Goal: Navigation & Orientation: Find specific page/section

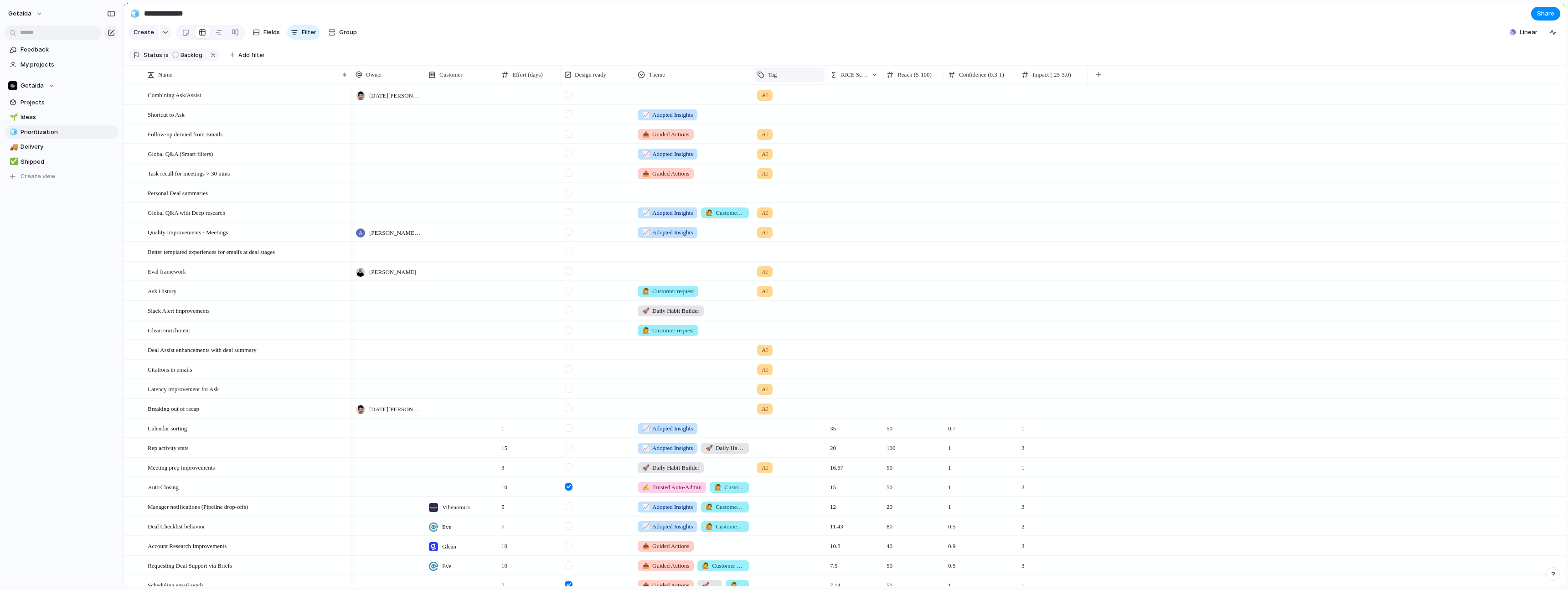
click at [773, 78] on span "Tag" at bounding box center [772, 74] width 9 height 9
click at [761, 77] on div "Modify Hide Sort ascending Sort descending" at bounding box center [784, 295] width 1568 height 590
click at [208, 136] on span "Follow-up dervied from Emails" at bounding box center [185, 133] width 75 height 10
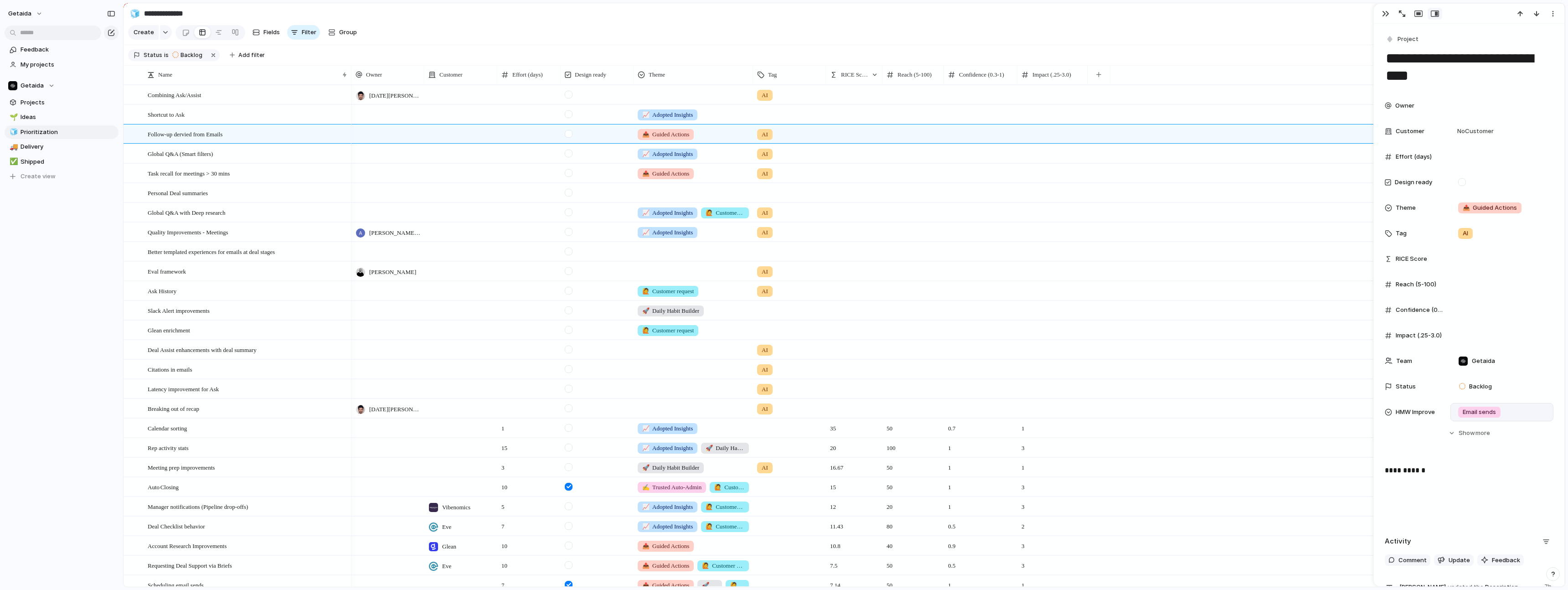
scroll to position [216, 0]
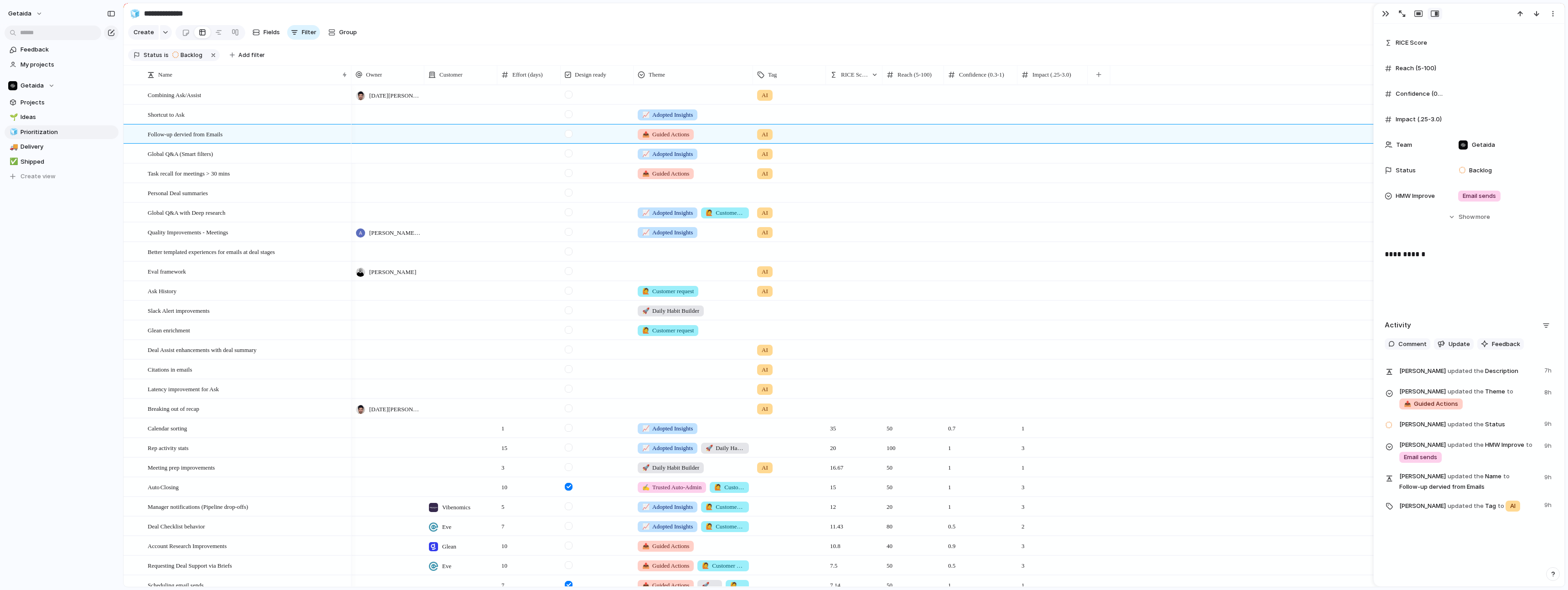
click at [527, 150] on div at bounding box center [529, 153] width 63 height 19
click at [236, 158] on div "Global Q&A (Smart filters)" at bounding box center [248, 153] width 200 height 19
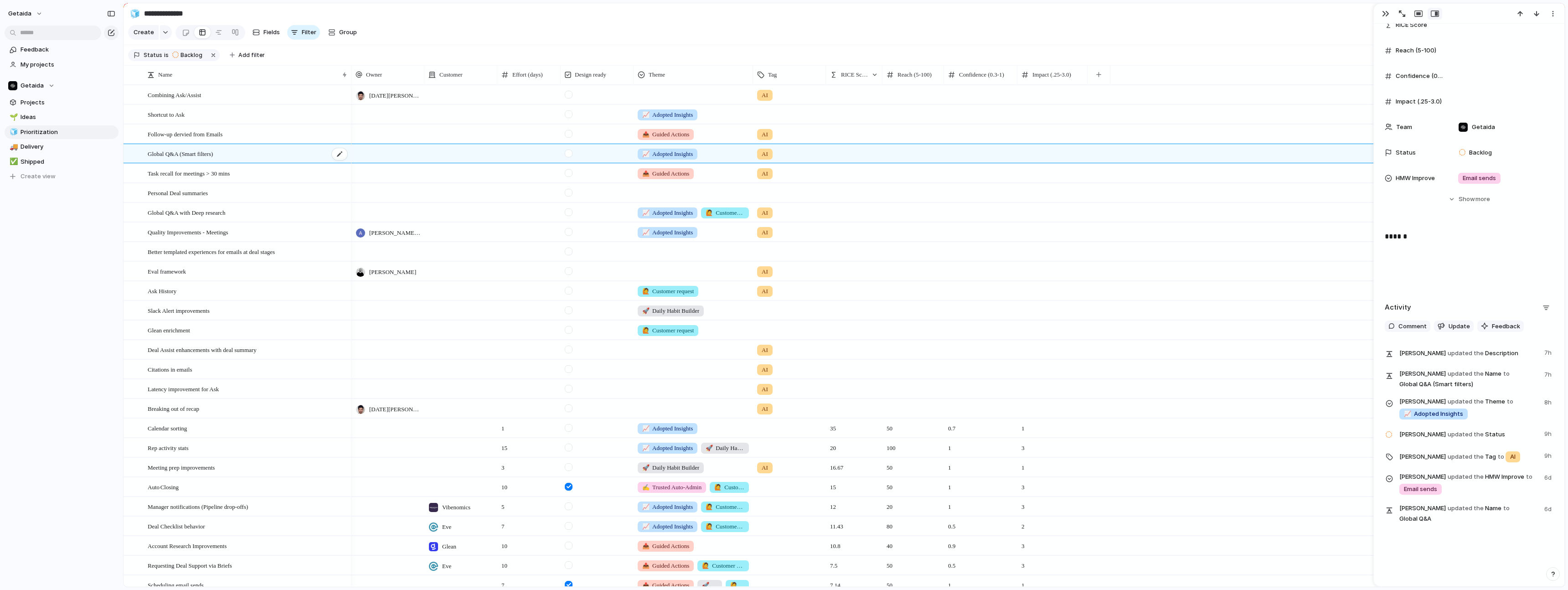
scroll to position [198, 0]
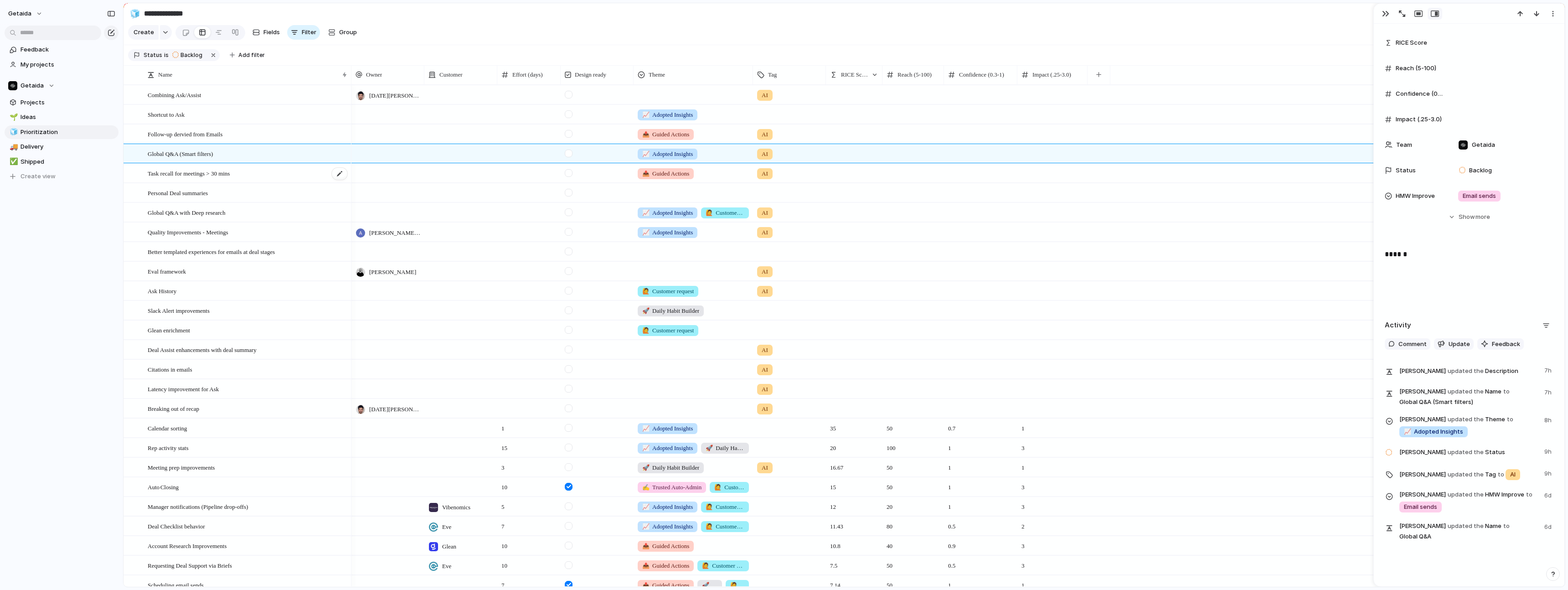
click at [229, 173] on span "Task recall for meetings > 30 mins" at bounding box center [189, 173] width 82 height 10
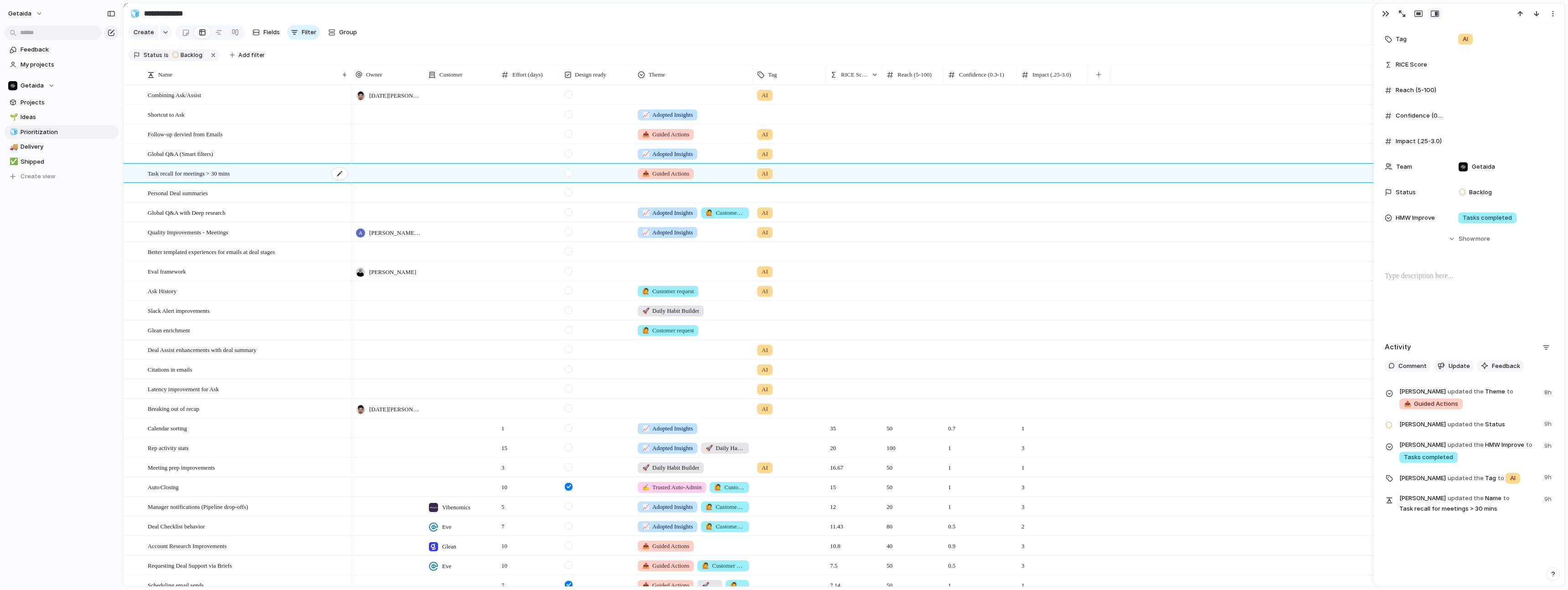
scroll to position [194, 0]
click at [242, 211] on div "Global Q&A with Deep research" at bounding box center [248, 212] width 200 height 19
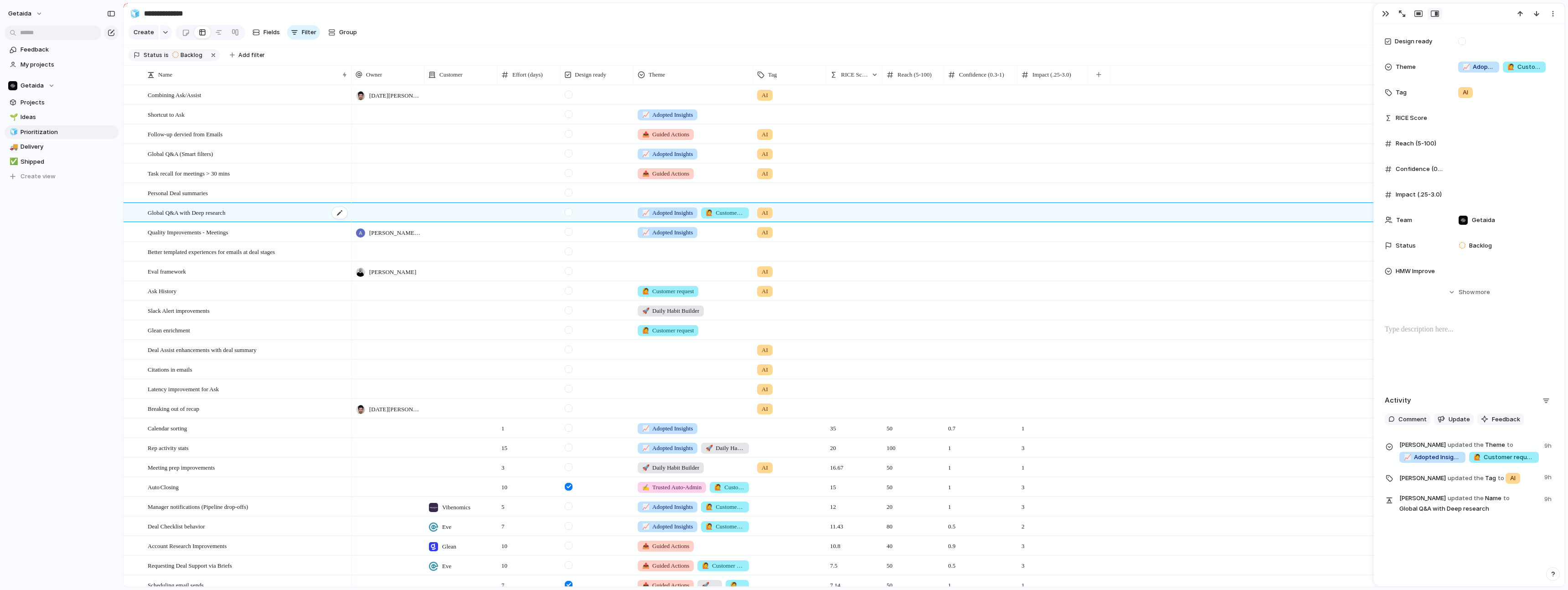
scroll to position [141, 0]
click at [673, 216] on span "📈 Adopted Insights" at bounding box center [667, 212] width 51 height 9
click at [242, 217] on div "🌱 Experiment 🔨 Platform 📈 Adopted Insights 📤 Guided Actions ✍️ Trusted Auto-Adm…" at bounding box center [784, 295] width 1568 height 590
click at [242, 217] on div "Global Q&A with Deep research" at bounding box center [248, 212] width 200 height 19
click at [224, 217] on textarea "**********" at bounding box center [246, 213] width 197 height 10
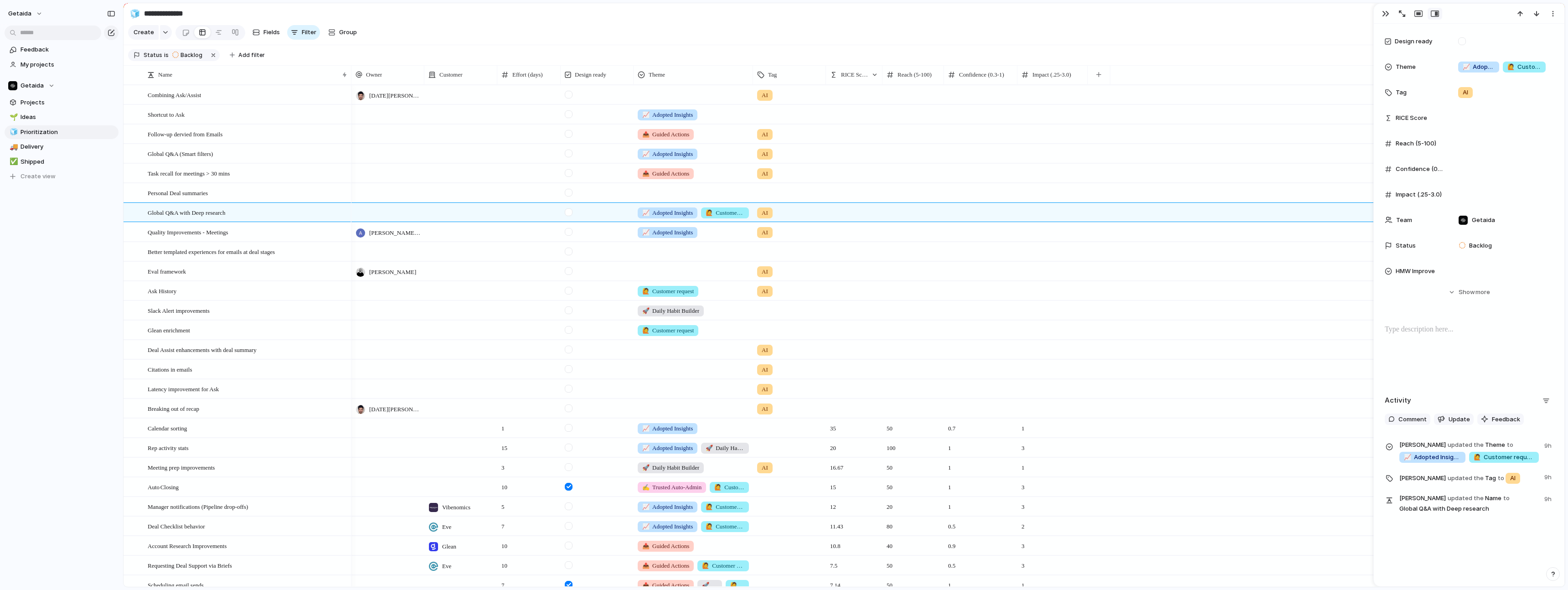
click at [424, 211] on div at bounding box center [461, 212] width 73 height 19
click at [398, 212] on div "Getaida Workwave Fractal Glean Measured Eve Legal Eve Legal Eve Legal Vibenomic…" at bounding box center [784, 295] width 1568 height 590
click at [146, 216] on div at bounding box center [136, 212] width 24 height 19
click at [154, 214] on span "Global Q&A with Deep research" at bounding box center [186, 212] width 77 height 10
click at [164, 234] on span "Quality Improvements - Meetings" at bounding box center [188, 231] width 81 height 10
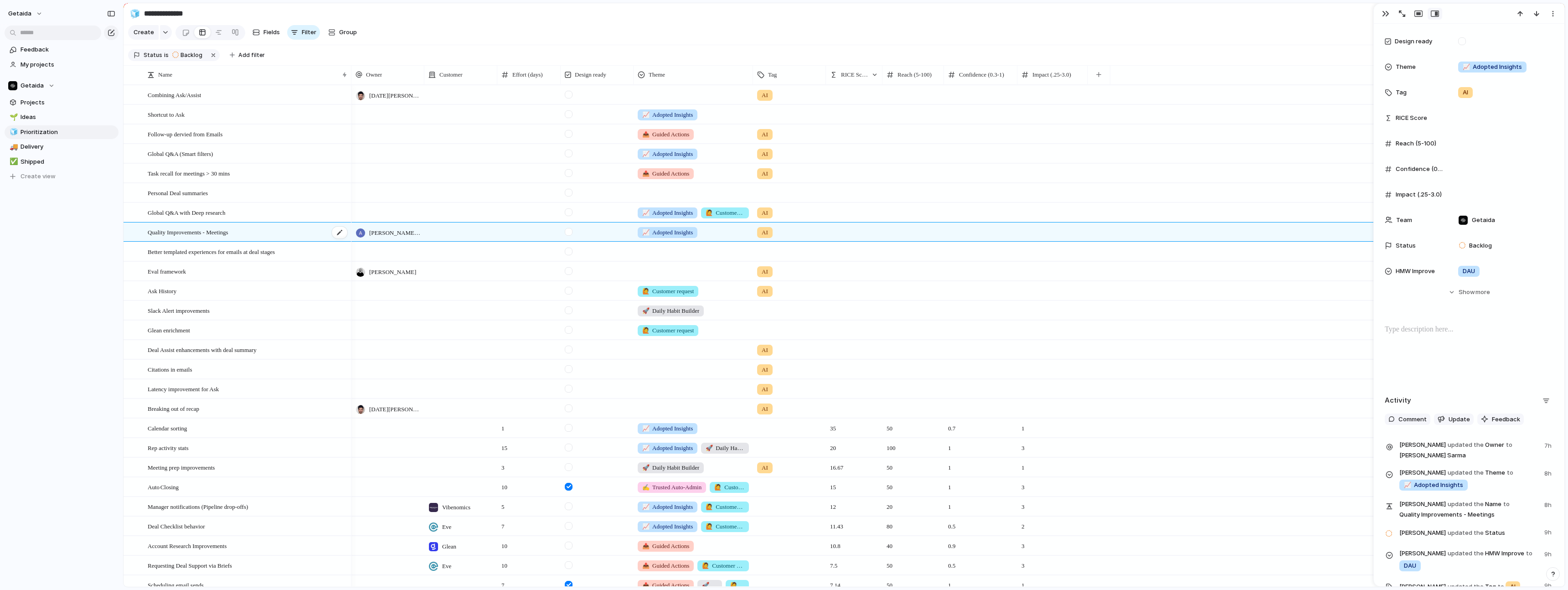
scroll to position [216, 0]
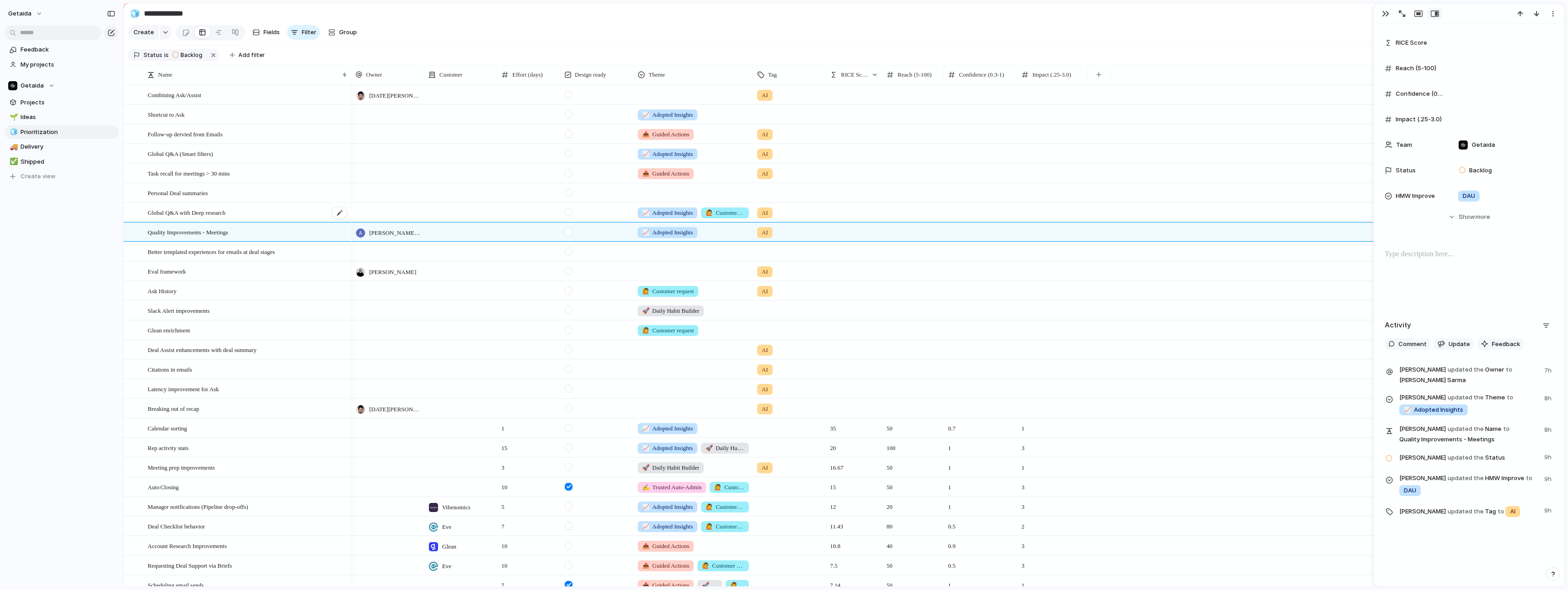
click at [173, 213] on span "Global Q&A with Deep research" at bounding box center [186, 212] width 77 height 10
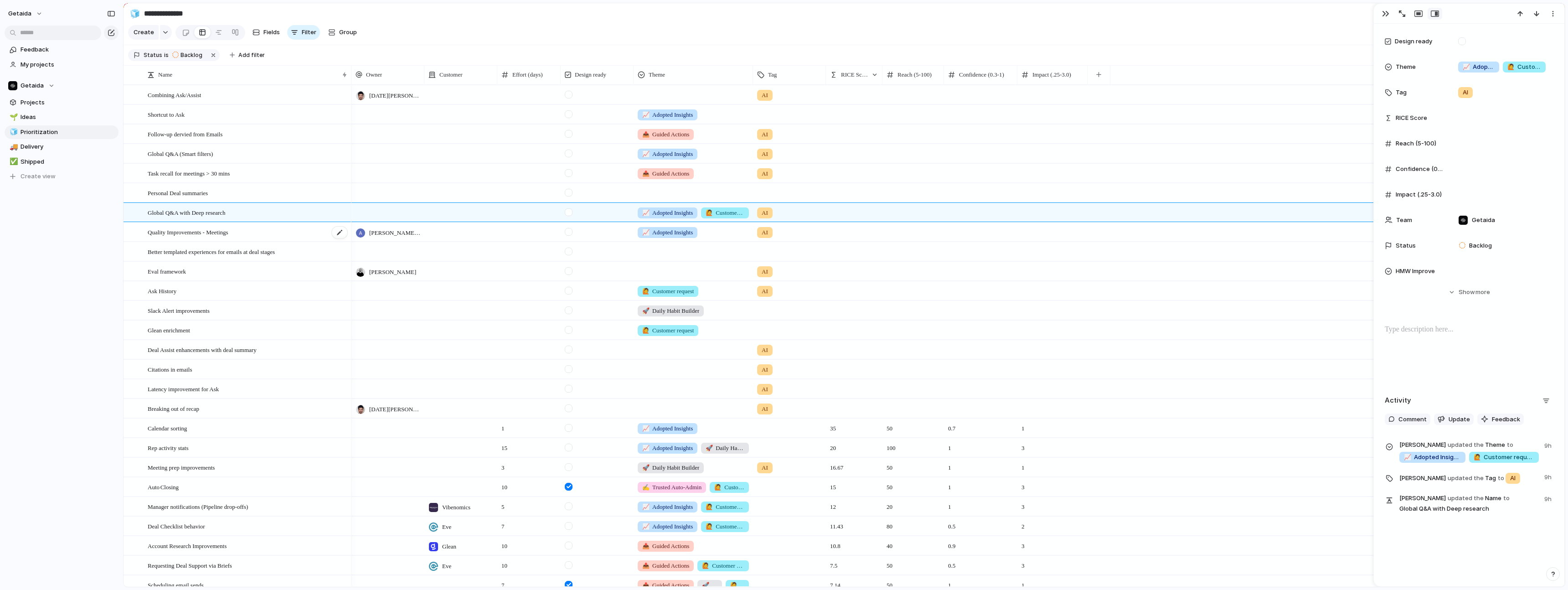
click at [170, 230] on span "Quality Improvements - Meetings" at bounding box center [188, 231] width 81 height 10
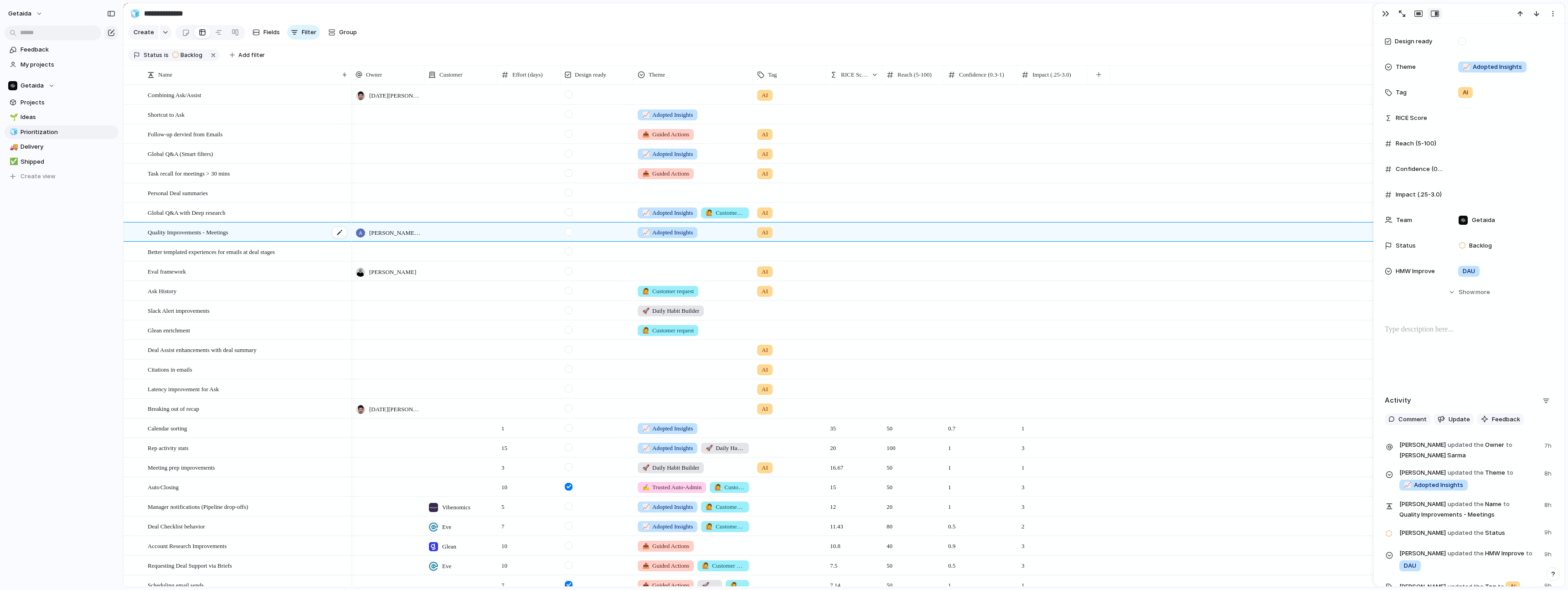
scroll to position [216, 0]
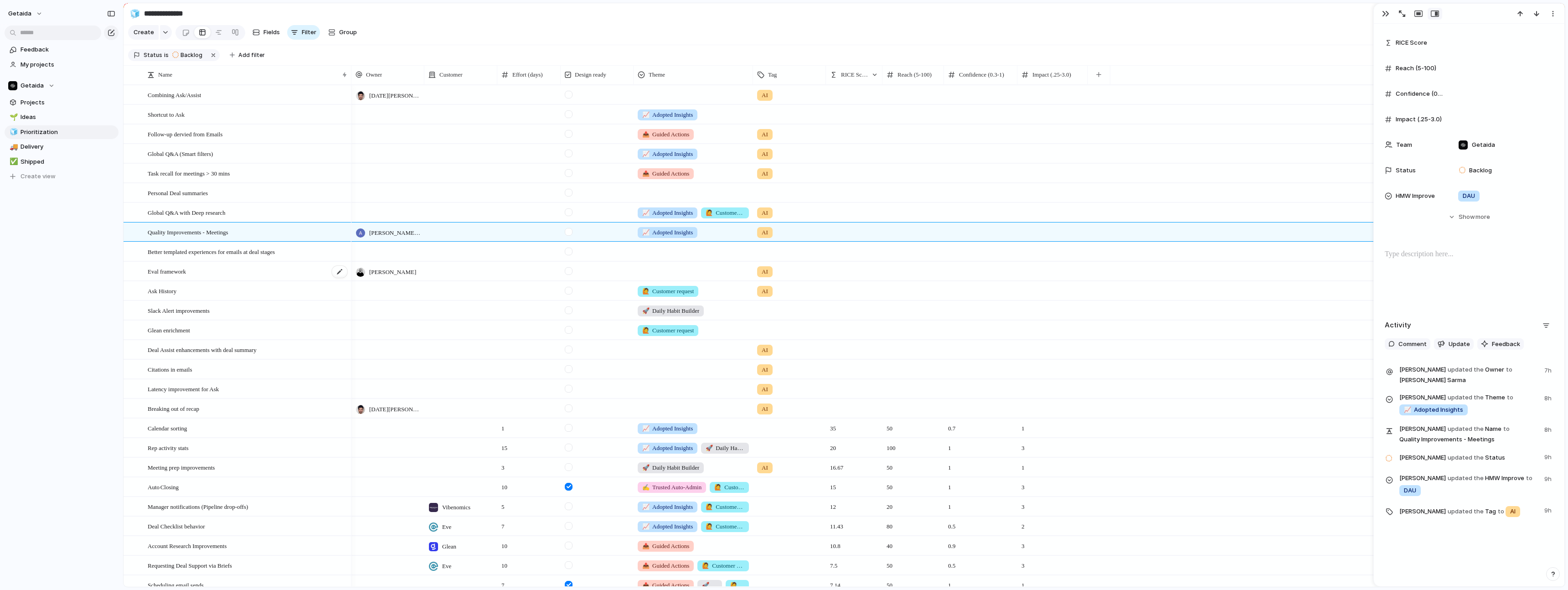
click at [170, 266] on span "Eval framework" at bounding box center [167, 271] width 38 height 10
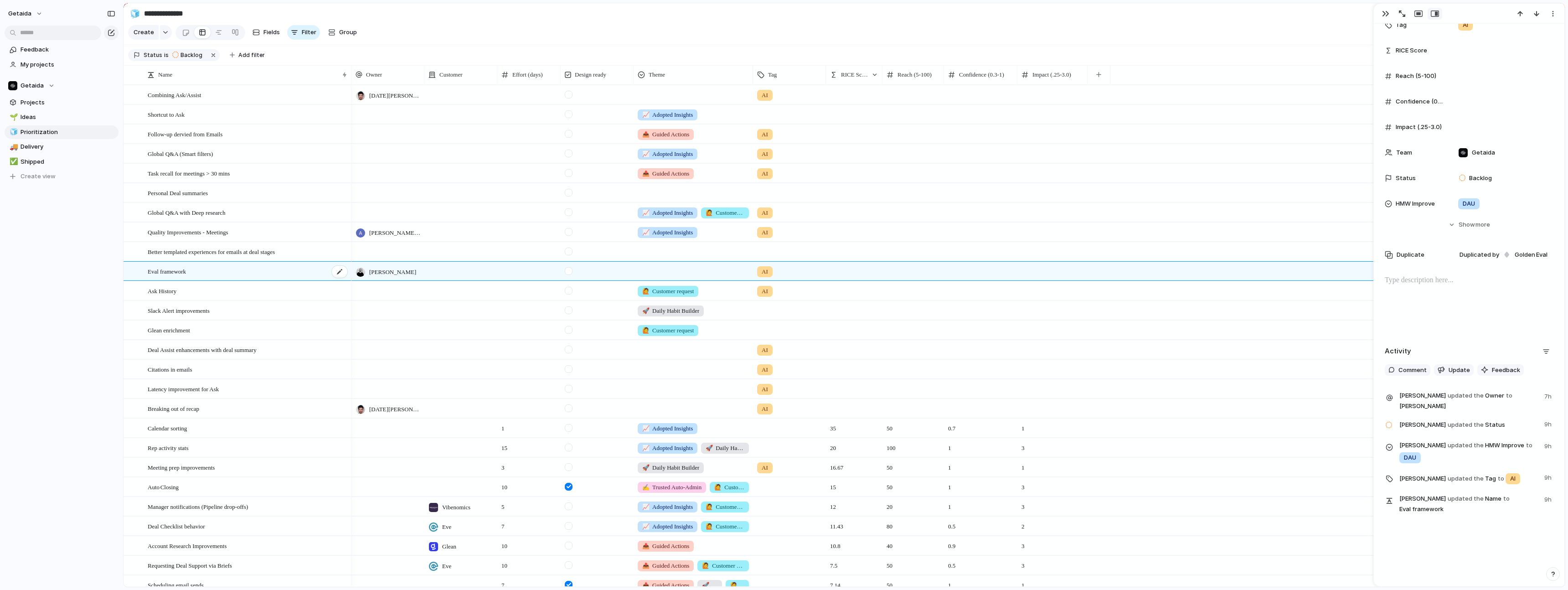
scroll to position [185, 0]
click at [295, 258] on div "Better templated experiences for emails at deal stages" at bounding box center [248, 251] width 200 height 19
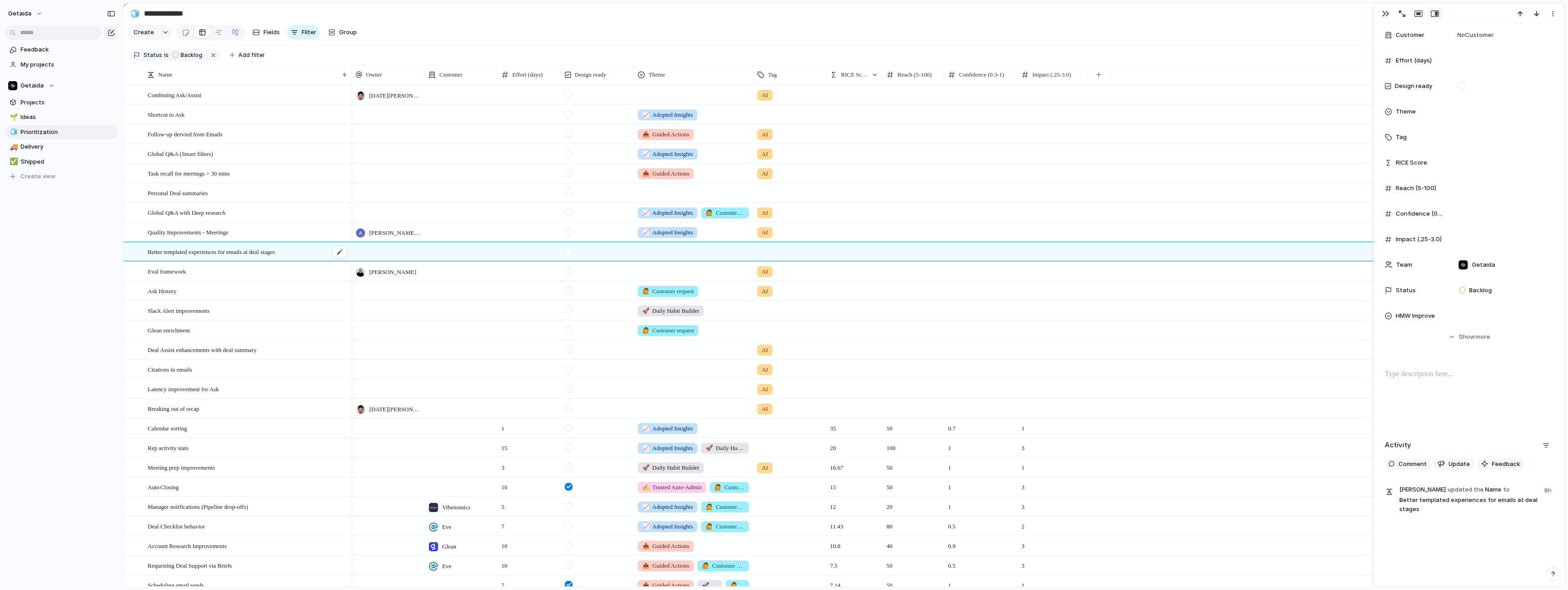
scroll to position [113, 0]
click at [295, 406] on div "Breaking out of recap" at bounding box center [248, 409] width 200 height 19
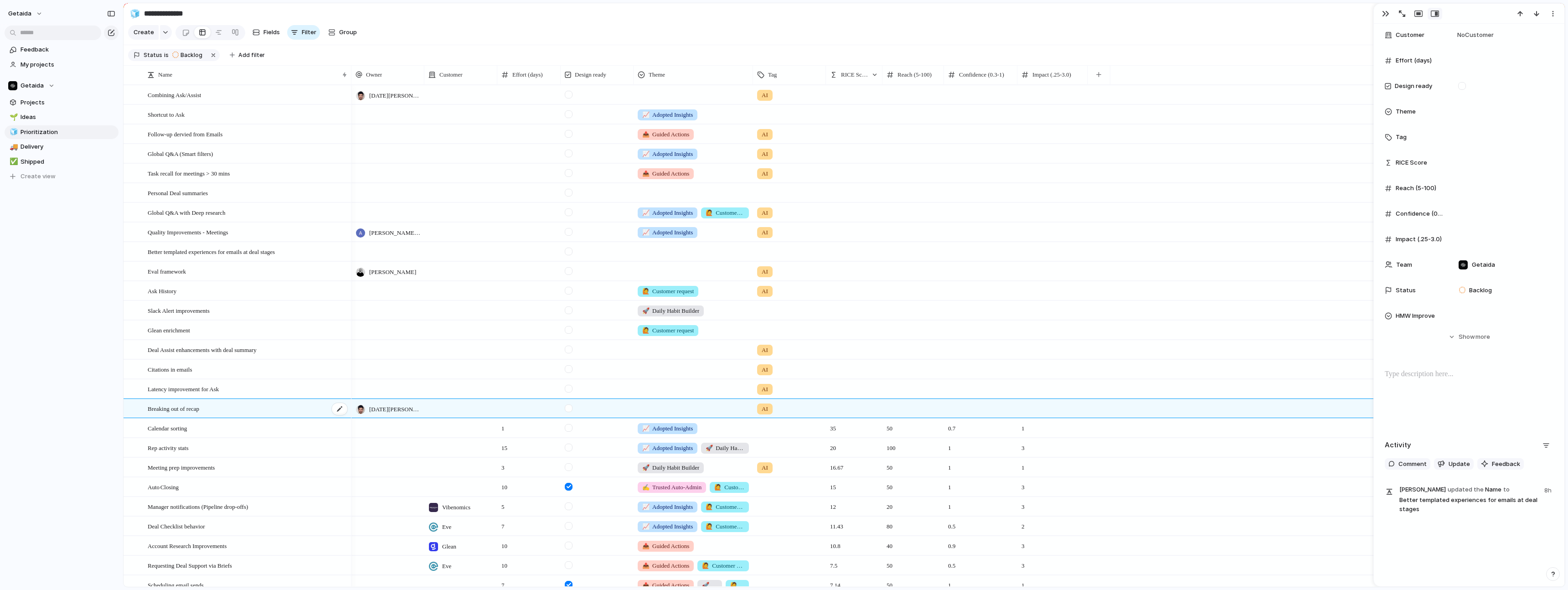
type textarea "**********"
click at [21, 144] on span "Delivery" at bounding box center [68, 147] width 95 height 9
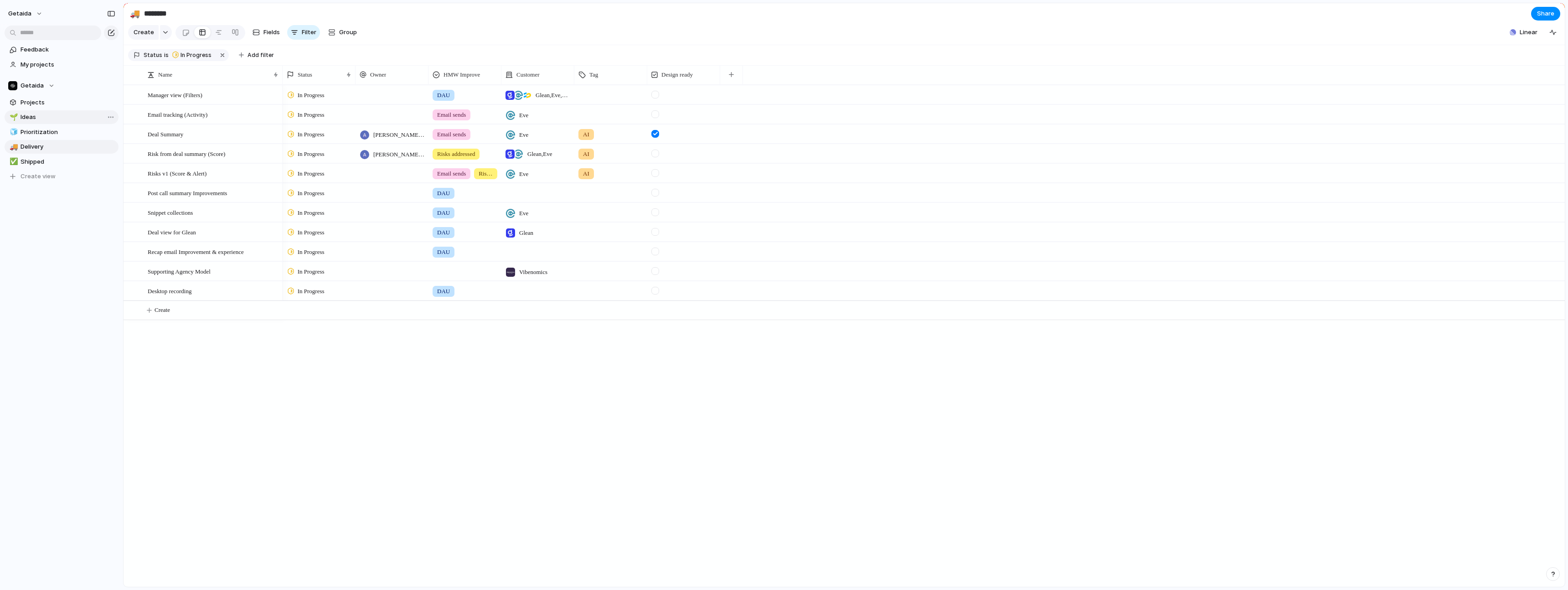
click at [26, 113] on span "Ideas" at bounding box center [68, 117] width 95 height 9
type input "*****"
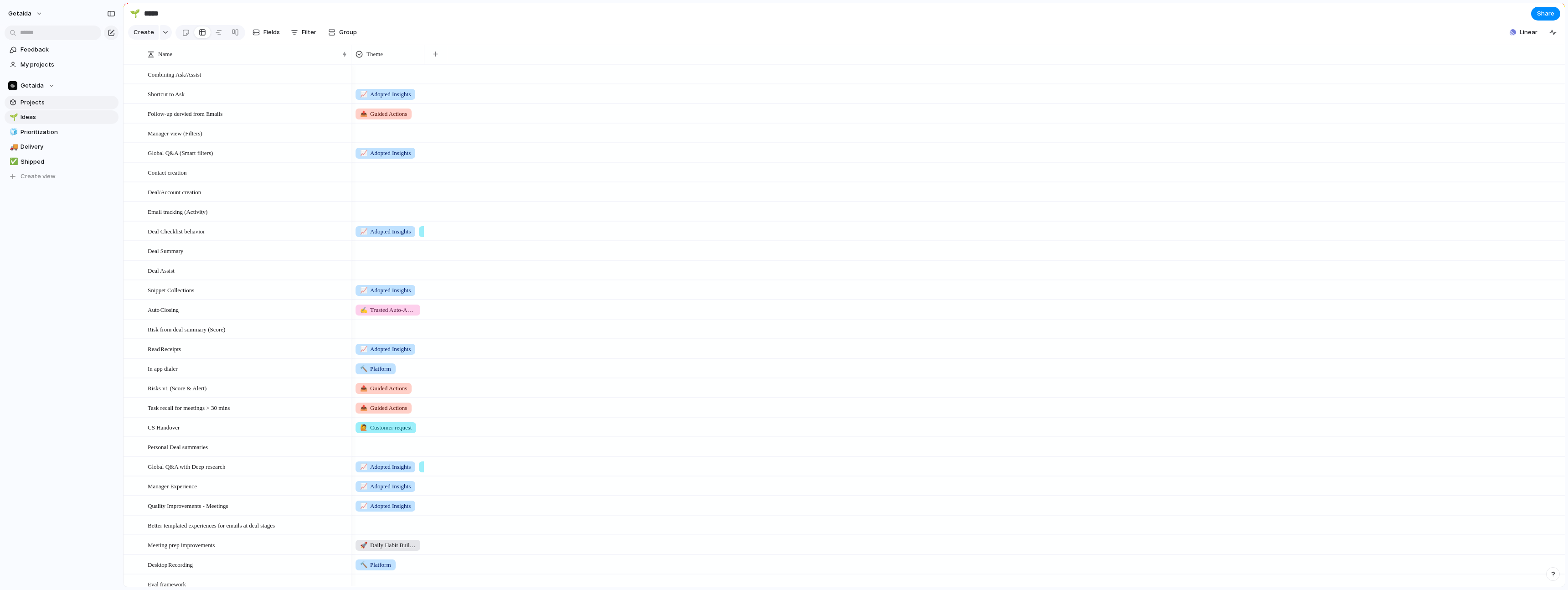
click at [30, 101] on span "Projects" at bounding box center [68, 102] width 95 height 9
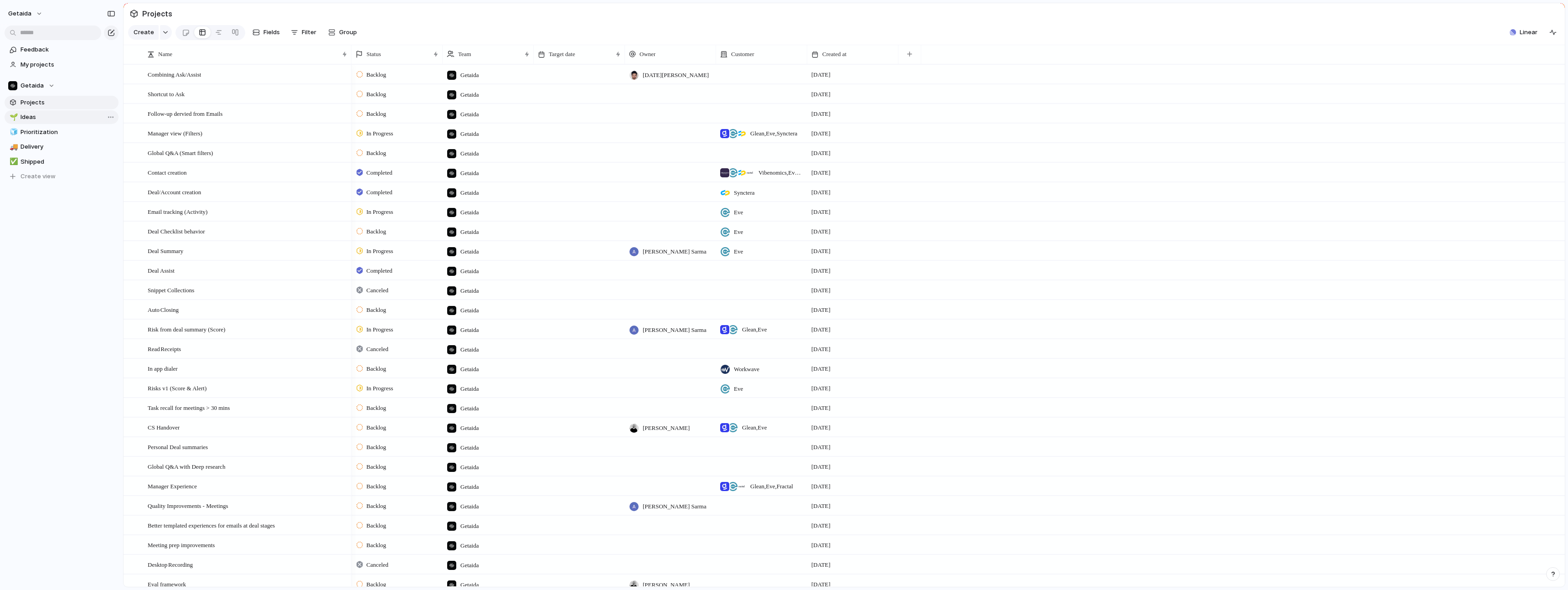
click at [35, 117] on span "Ideas" at bounding box center [68, 117] width 95 height 9
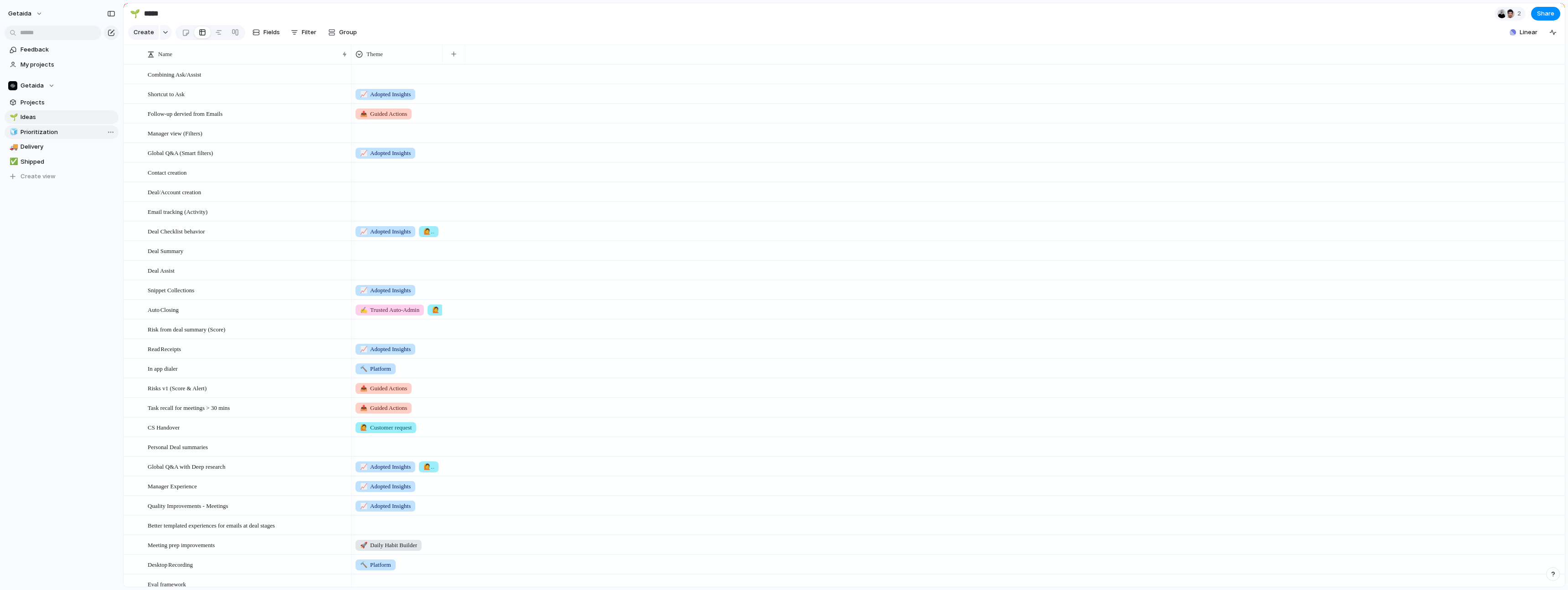
click at [39, 132] on span "Prioritization" at bounding box center [68, 132] width 95 height 9
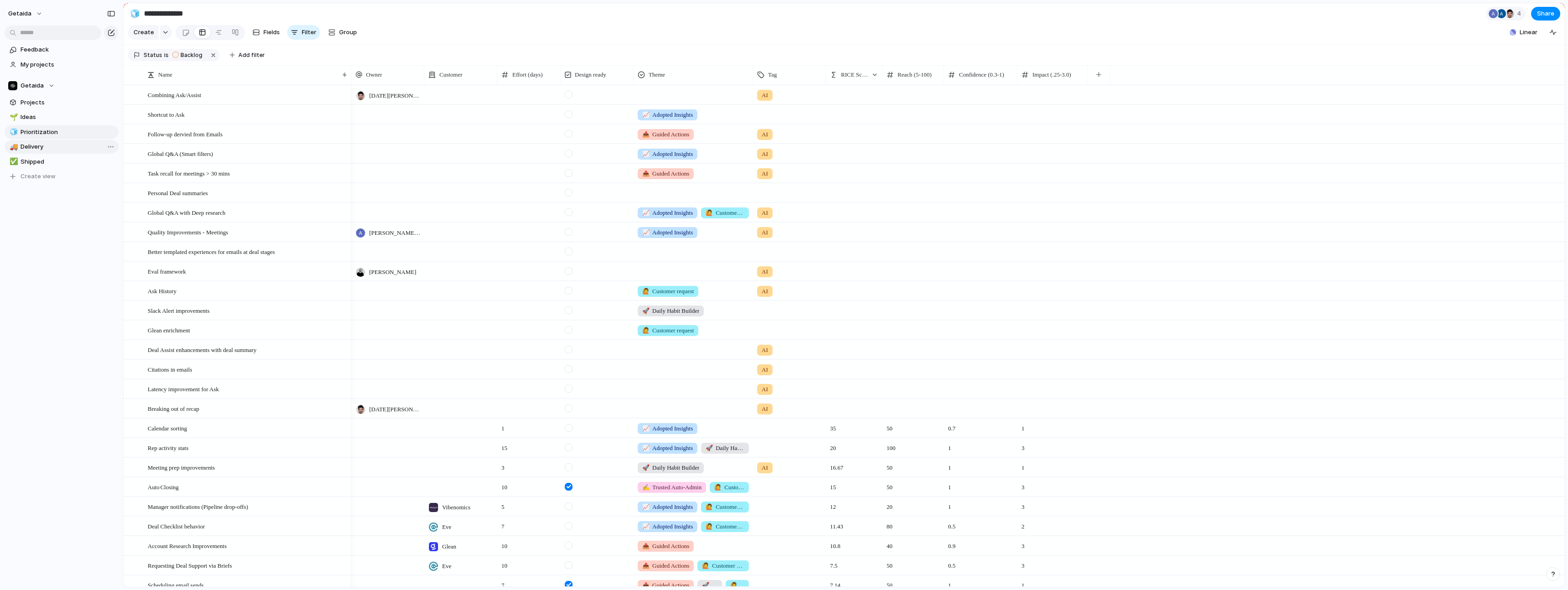
click at [31, 150] on span "Delivery" at bounding box center [68, 147] width 95 height 9
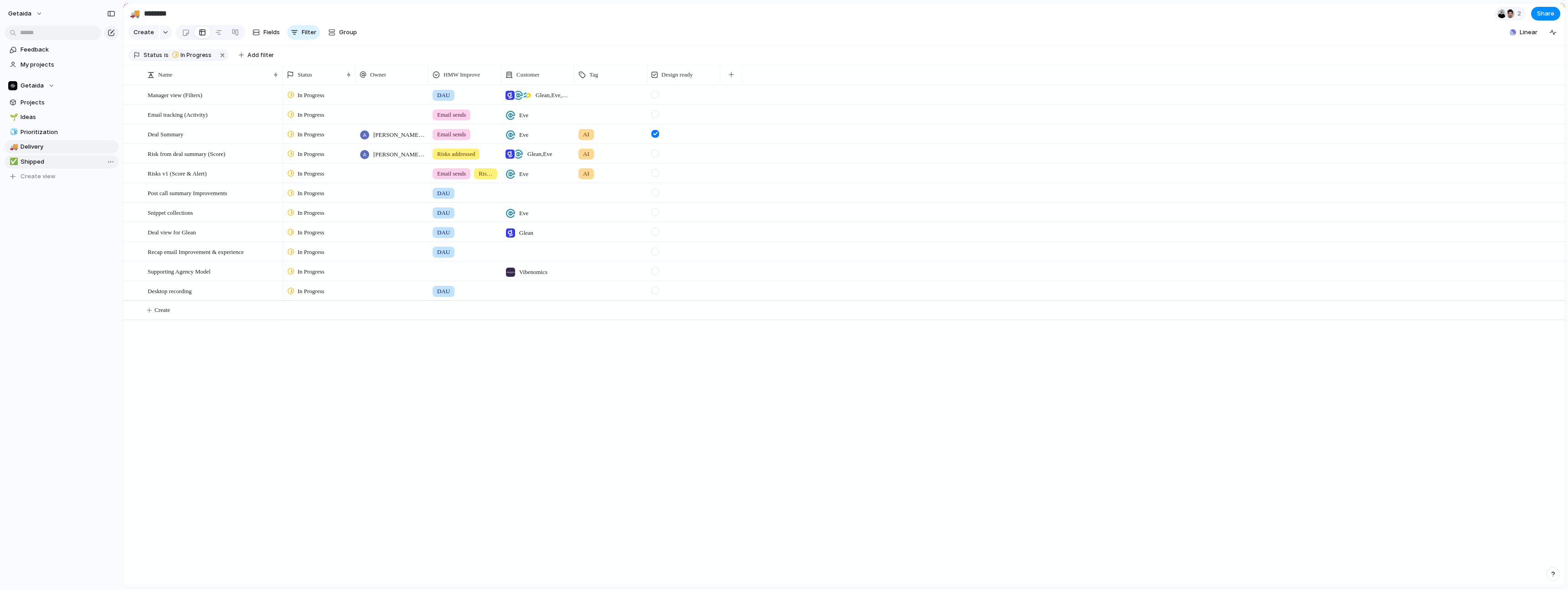
click at [34, 161] on span "Shipped" at bounding box center [68, 161] width 95 height 9
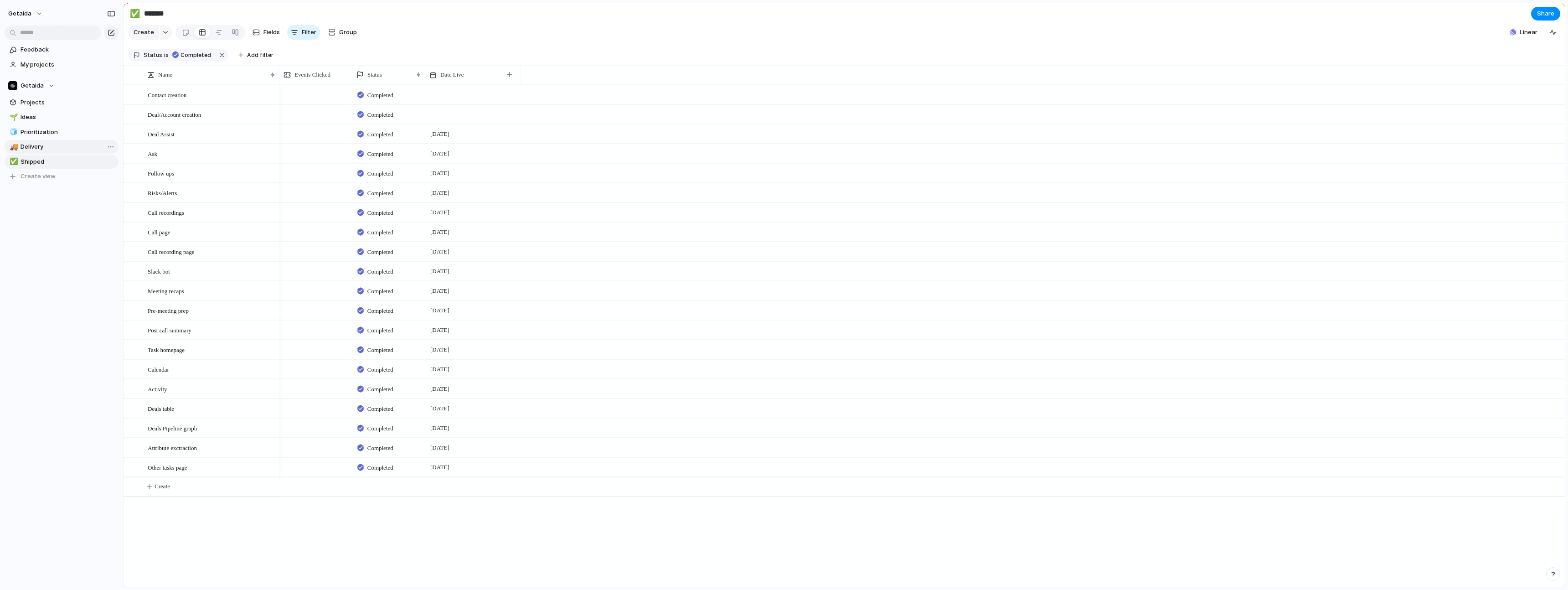
click at [32, 147] on span "Delivery" at bounding box center [68, 147] width 95 height 9
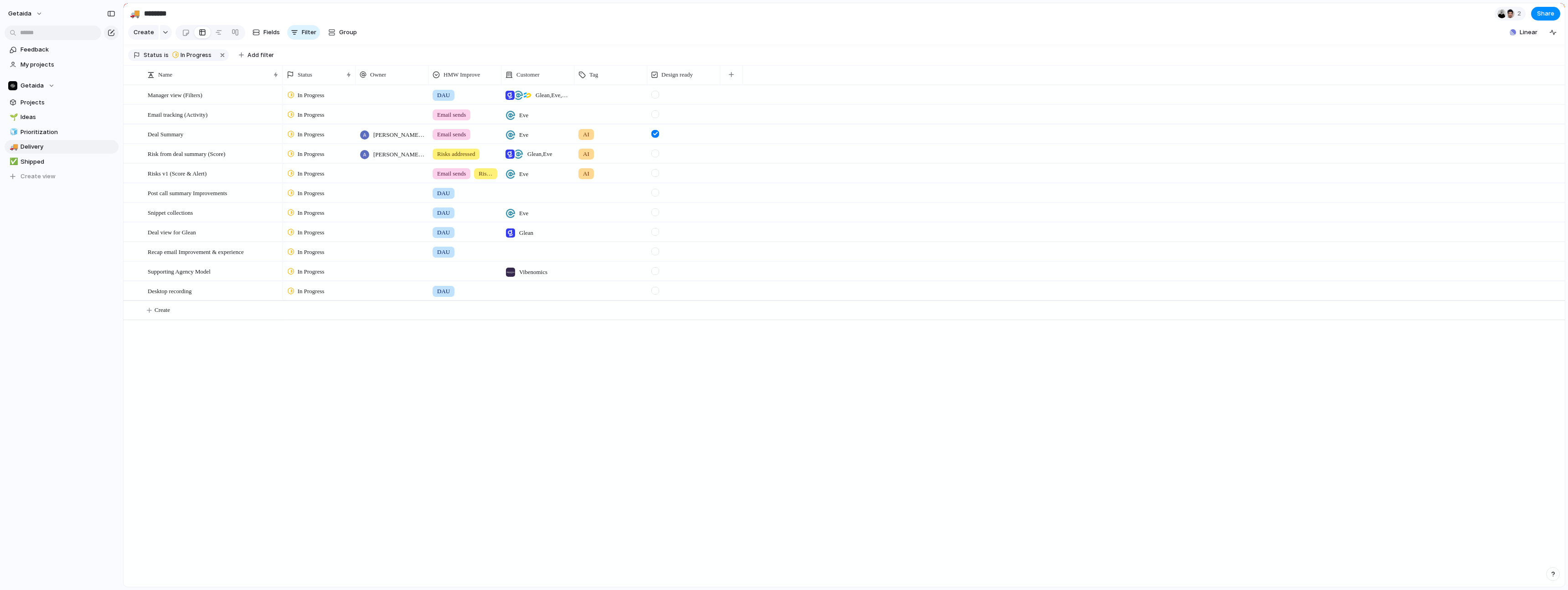
click at [395, 158] on span "[PERSON_NAME] Sarma" at bounding box center [399, 154] width 51 height 9
click at [356, 403] on div "[PERSON_NAME] Appanasamy [PERSON_NAME] [PERSON_NAME] Sarma [PERSON_NAME] [DATE]…" at bounding box center [784, 295] width 1568 height 590
click at [28, 134] on span "Prioritization" at bounding box center [68, 132] width 95 height 9
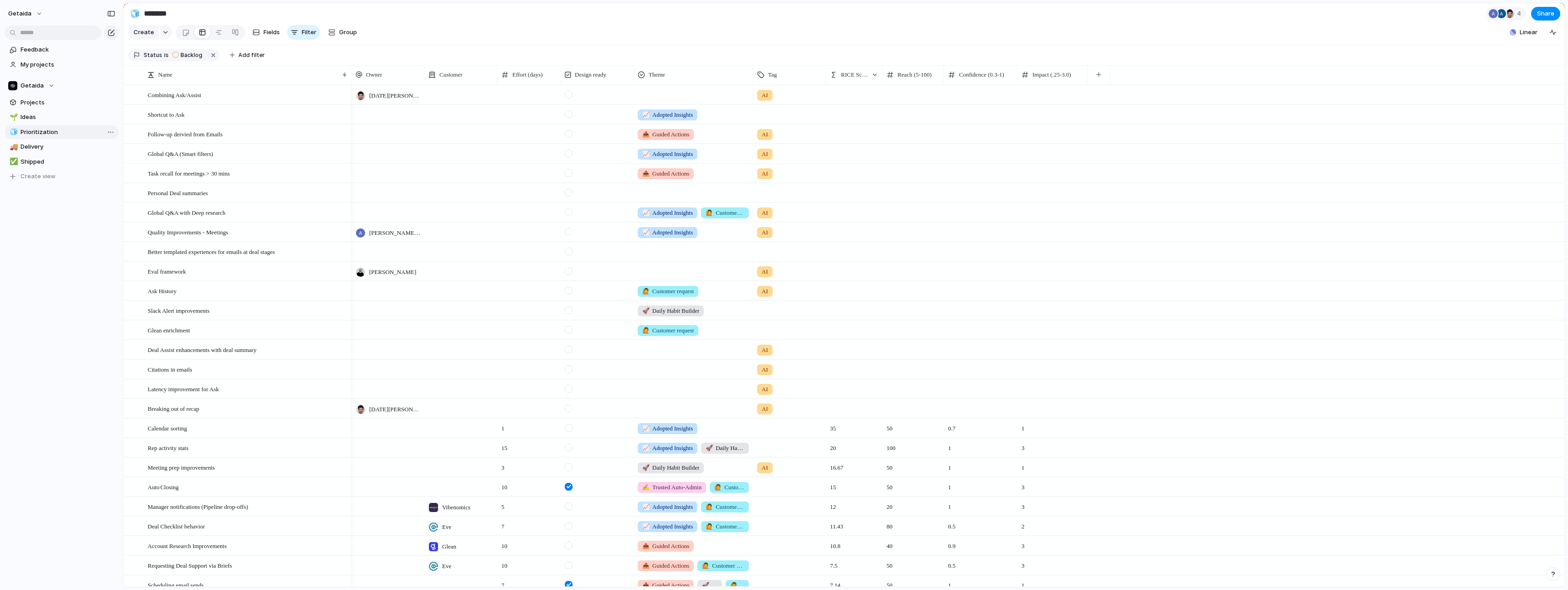
type input "**********"
click at [24, 98] on span "Projects" at bounding box center [68, 102] width 95 height 9
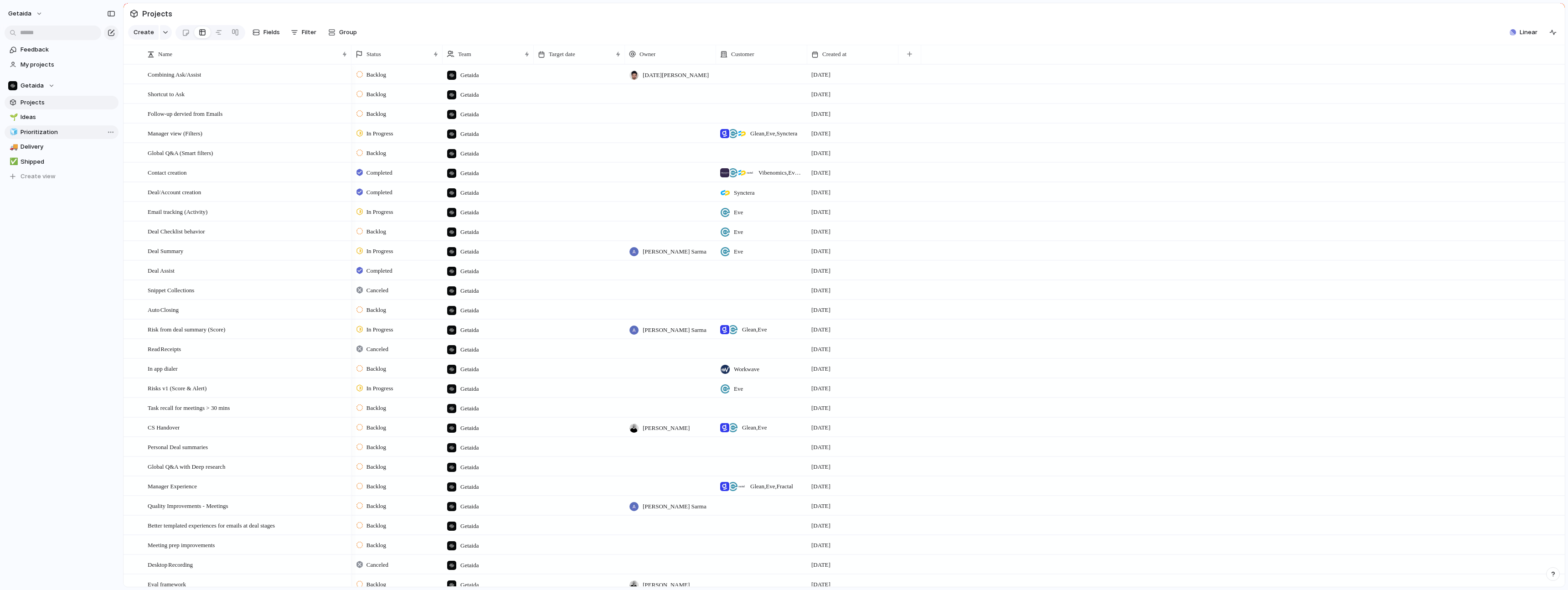
click at [66, 134] on span "Prioritization" at bounding box center [68, 132] width 95 height 9
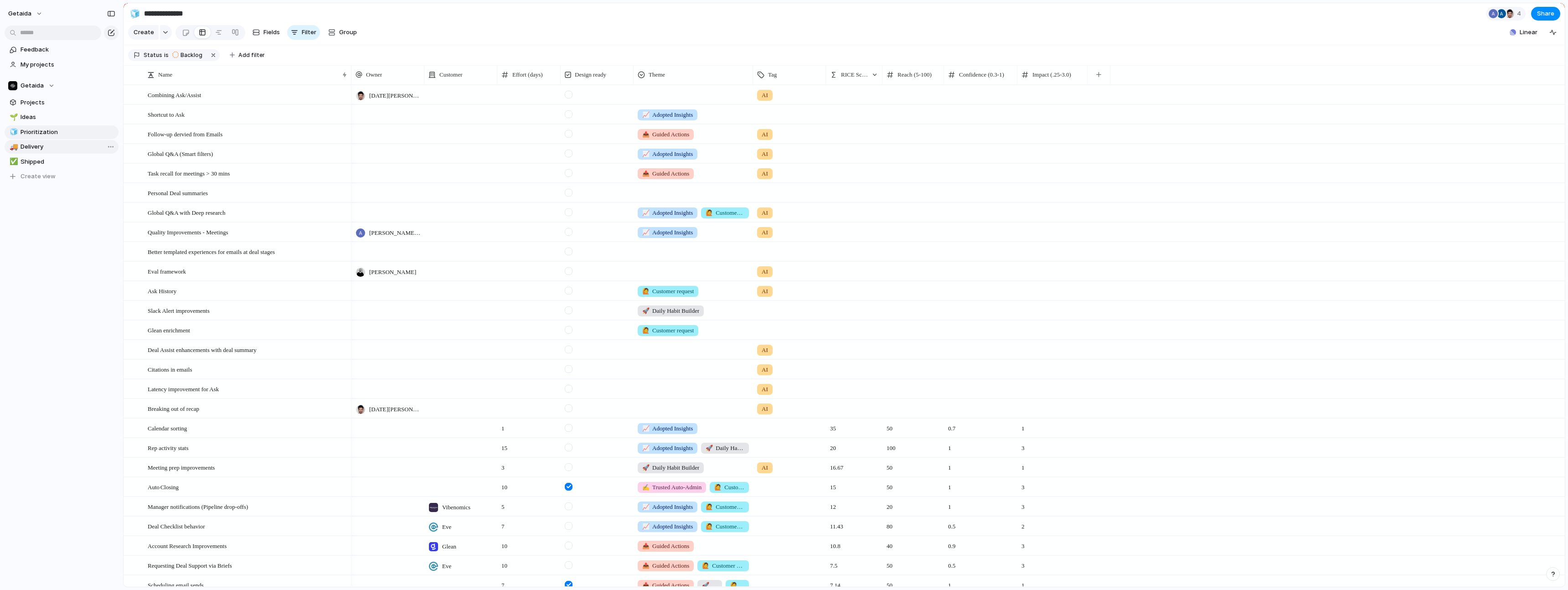
click at [45, 144] on span "Delivery" at bounding box center [68, 147] width 95 height 9
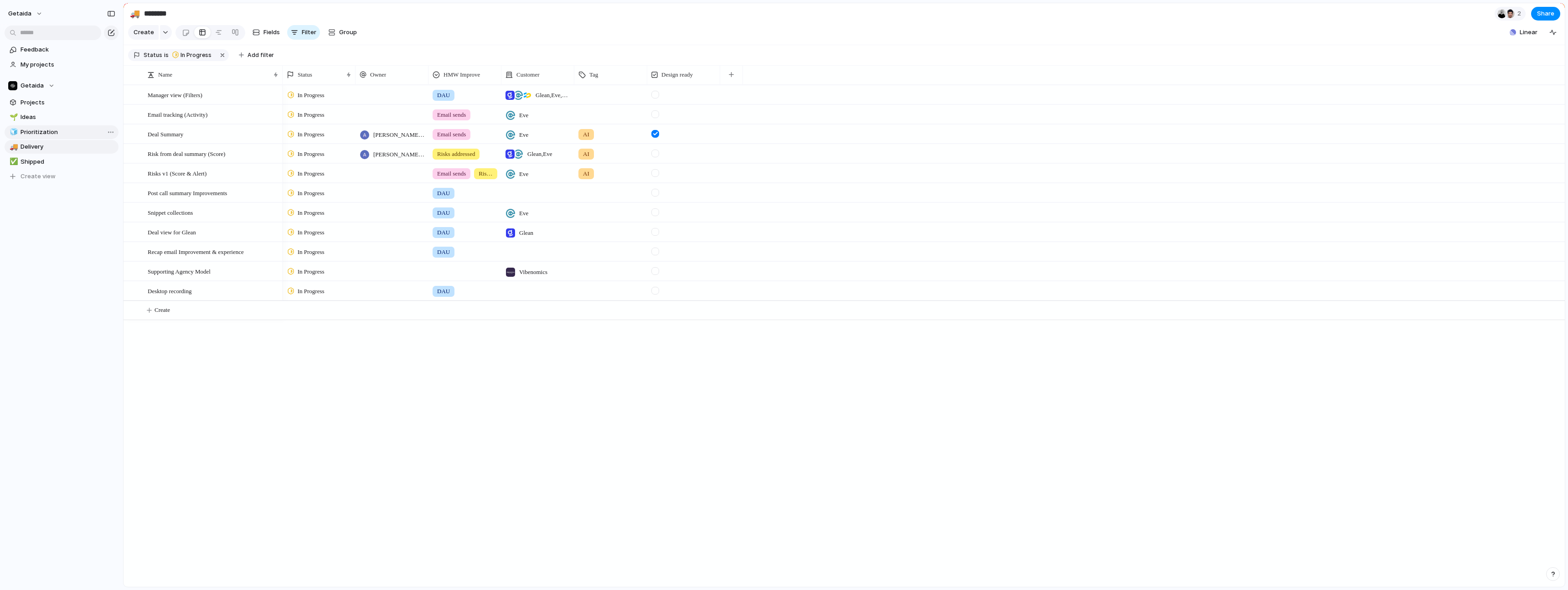
click at [42, 133] on span "Prioritization" at bounding box center [68, 132] width 95 height 9
type input "**********"
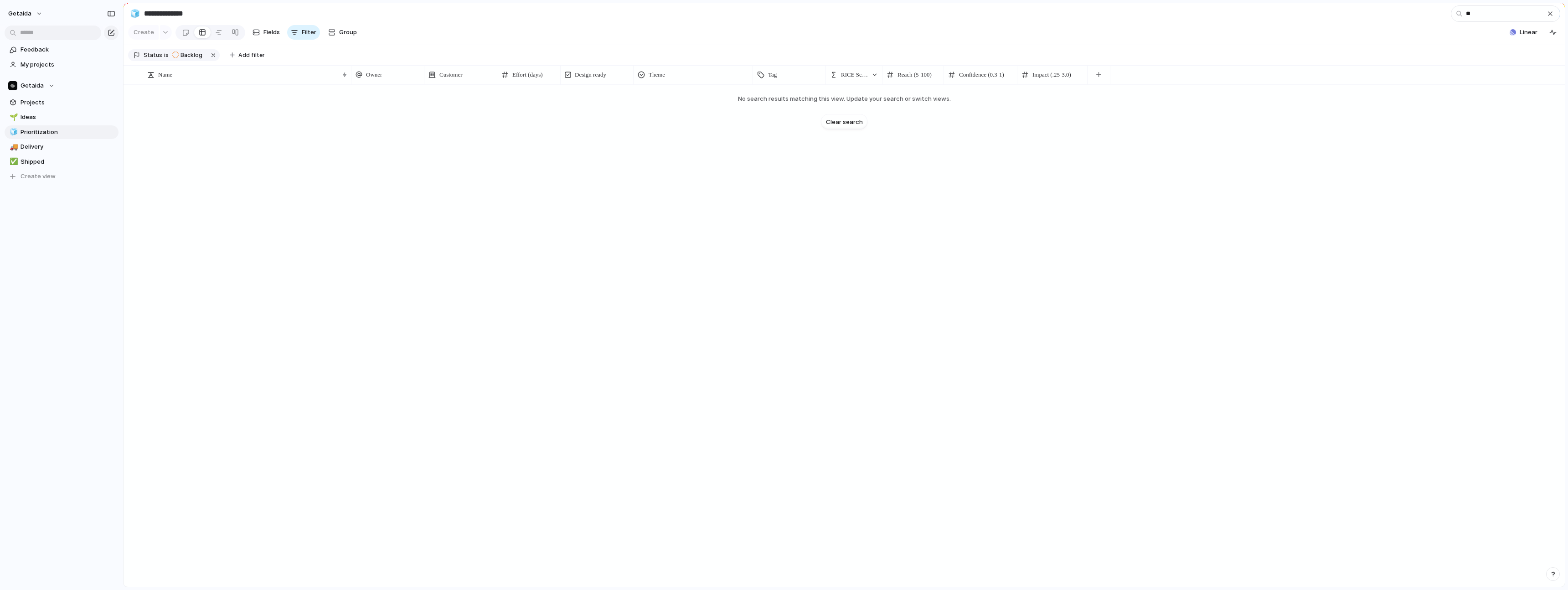
type input "*"
